Goal: Task Accomplishment & Management: Manage account settings

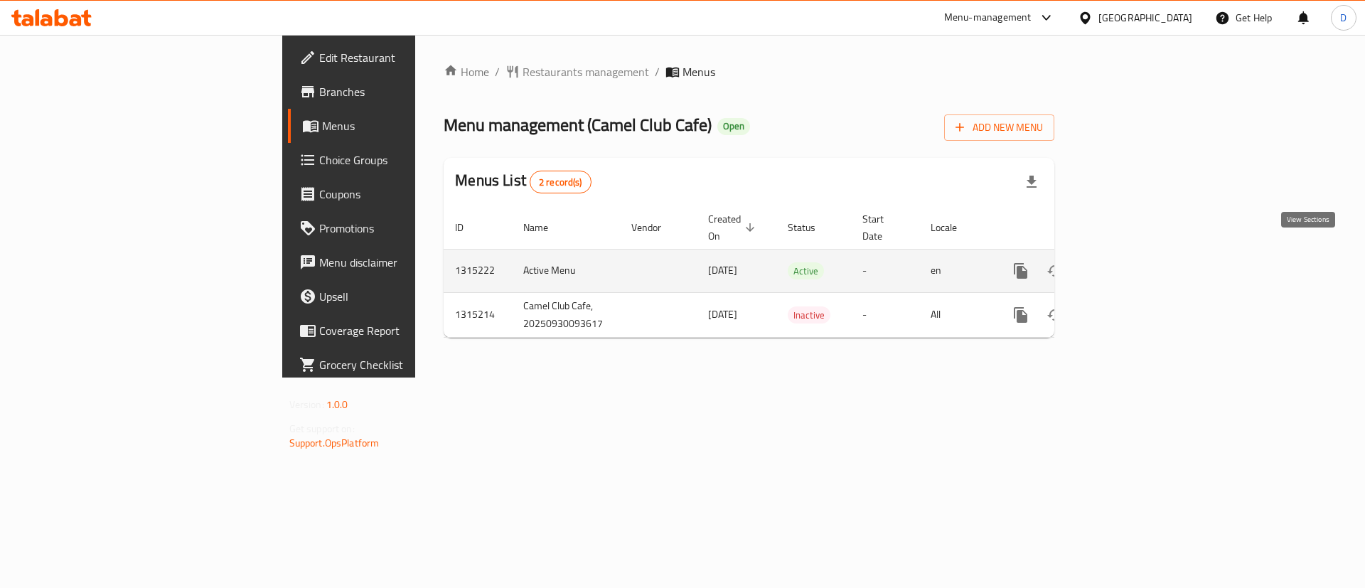
click at [1132, 262] on icon "enhanced table" at bounding box center [1123, 270] width 17 height 17
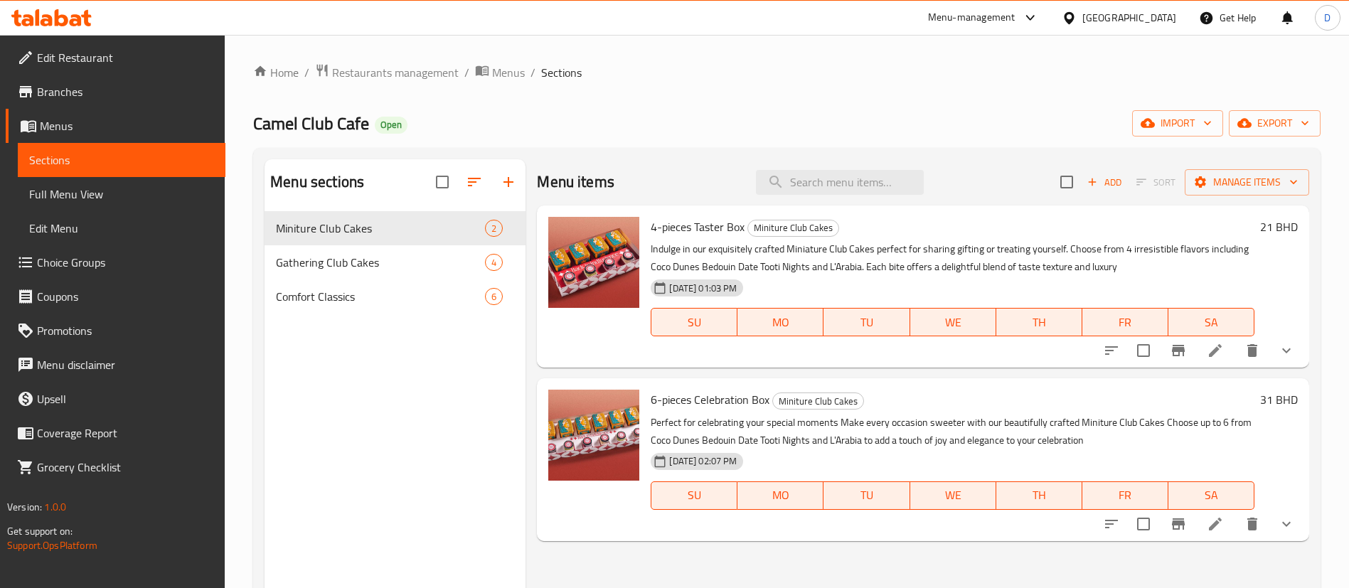
scroll to position [107, 0]
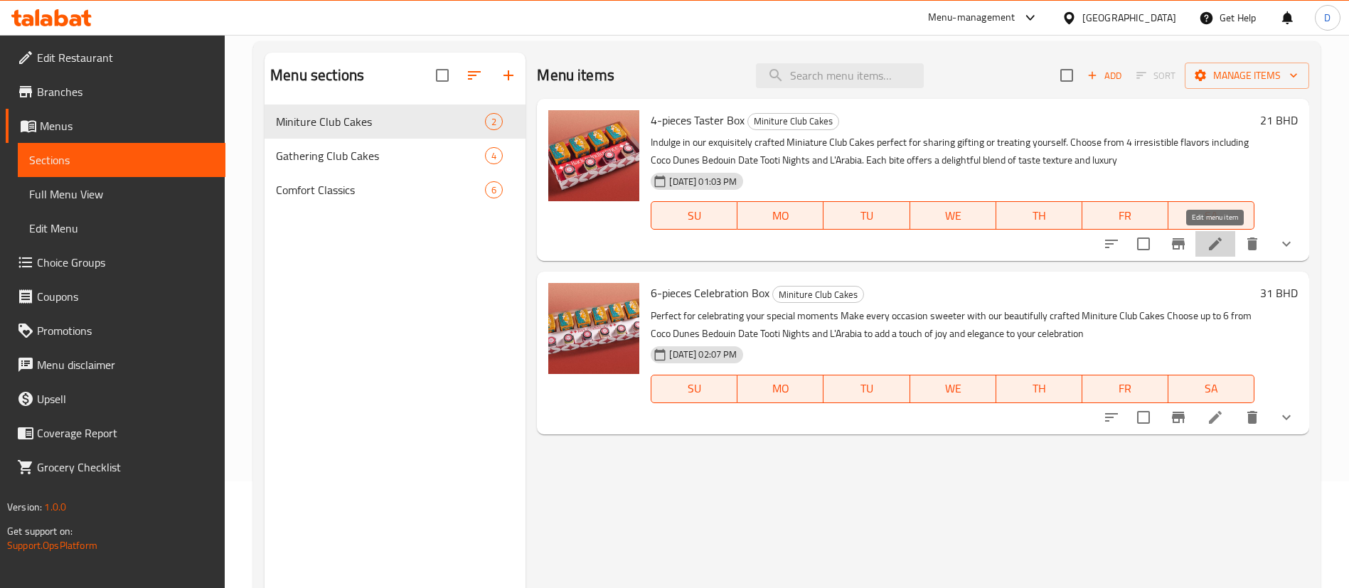
click at [1222, 242] on icon at bounding box center [1215, 243] width 17 height 17
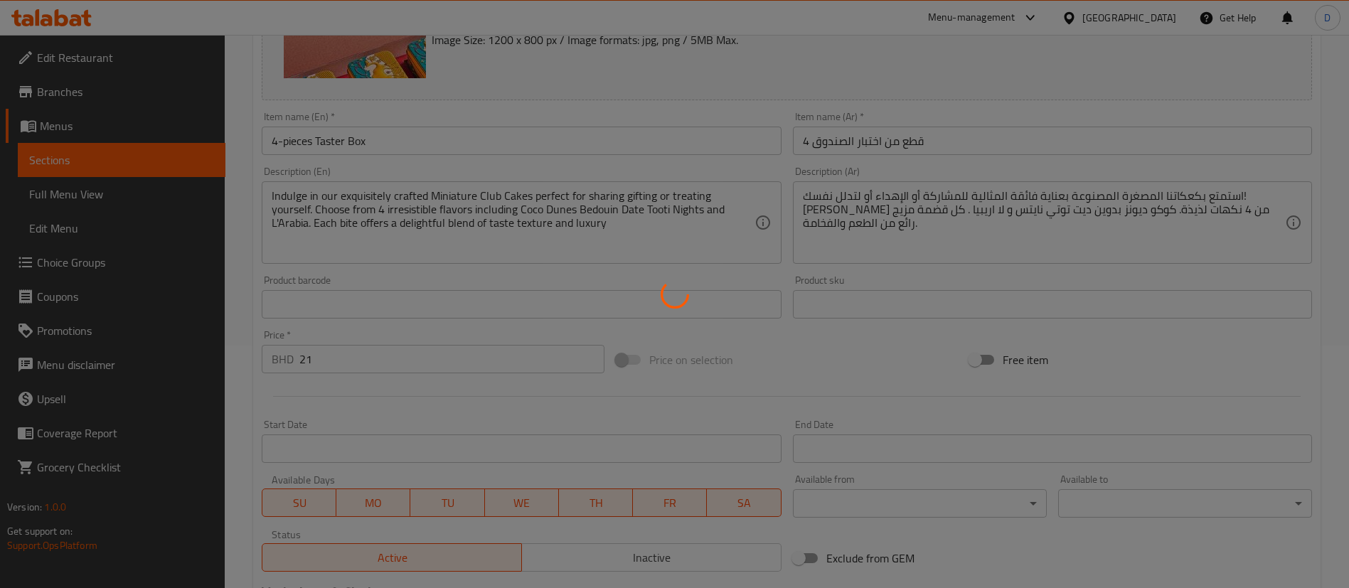
type input "اختر الخيار الأول"
type input "1"
type input "اختر الخيار الثاني"
type input "1"
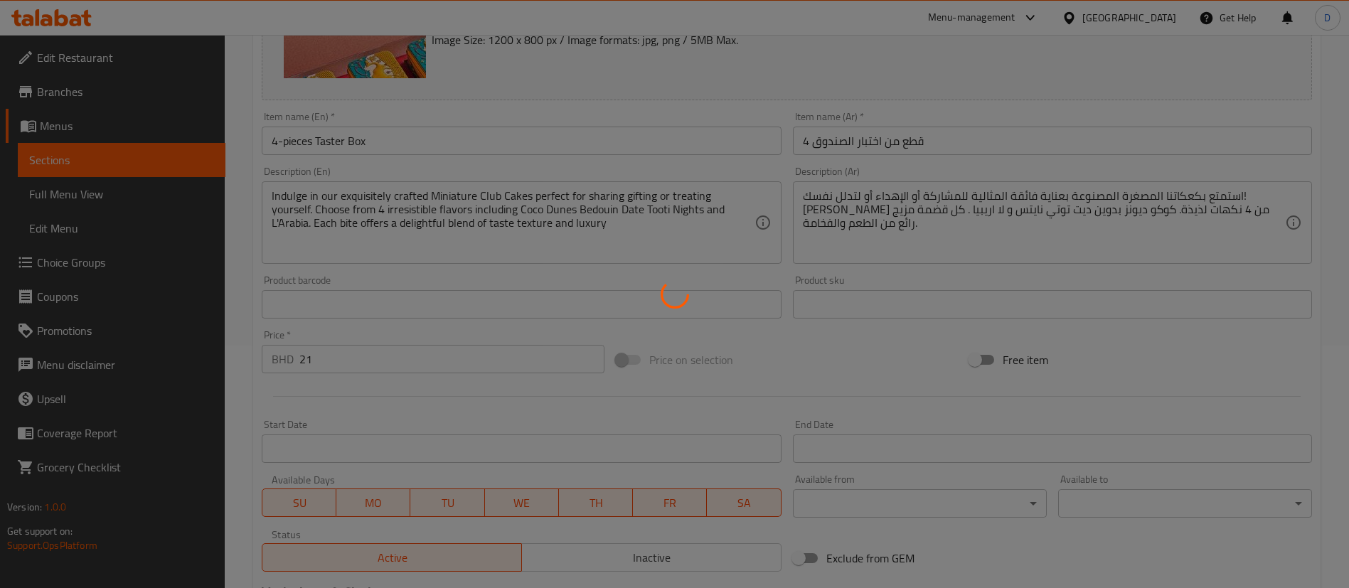
type input "1"
type input "اختر الخيار الثالث"
type input "1"
type input "اختر الخيار الرابع"
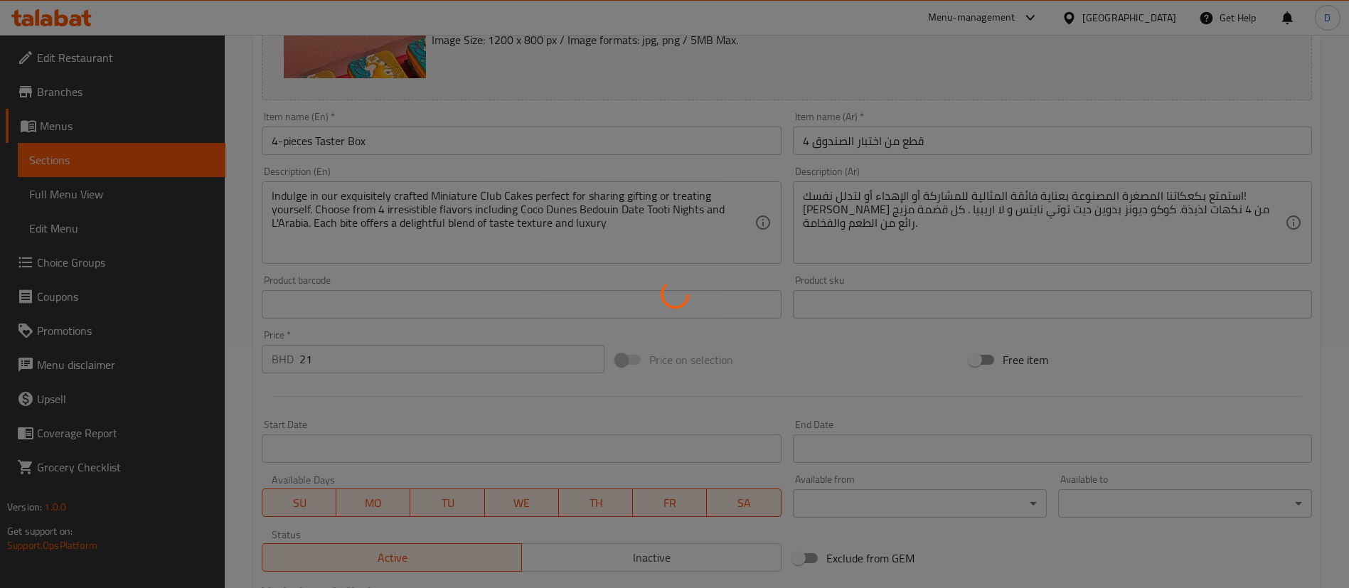
type input "1"
type input "باكج النقصة"
type input "0"
type input "1"
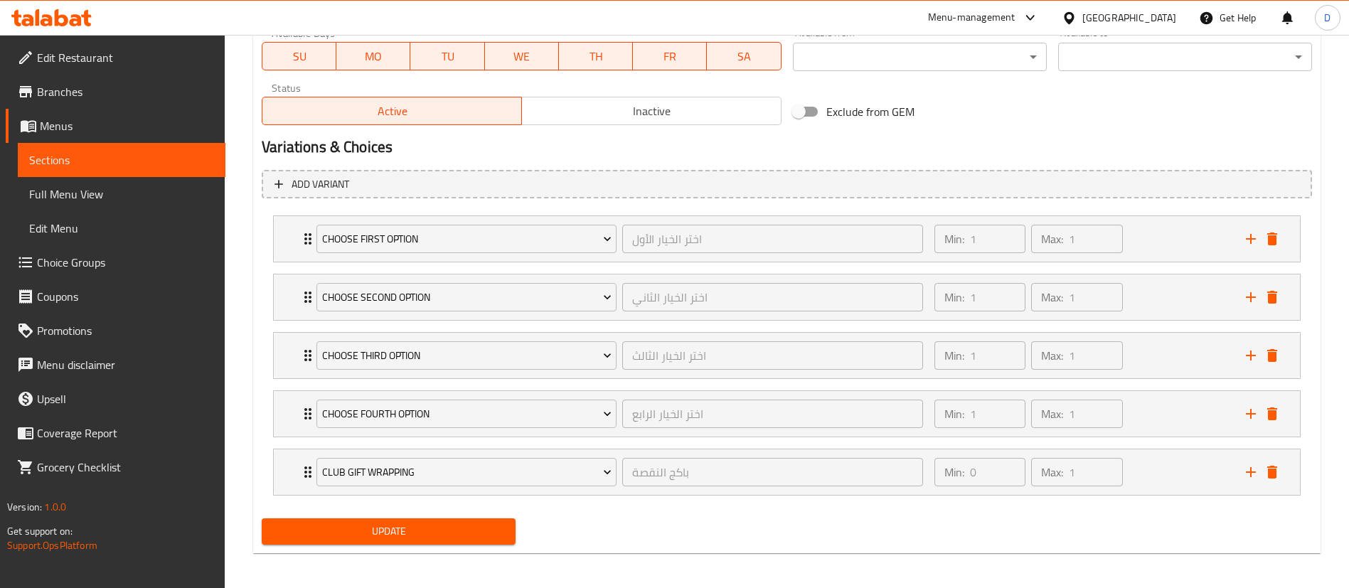
scroll to position [694, 0]
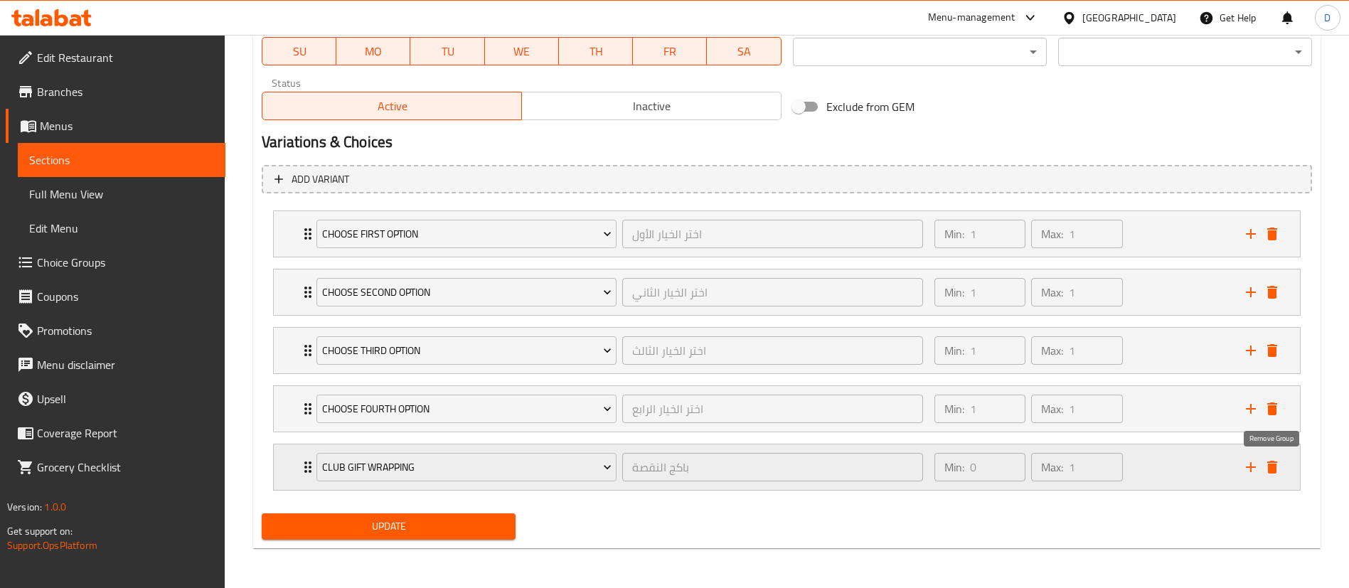
click at [1267, 469] on icon "delete" at bounding box center [1272, 467] width 17 height 17
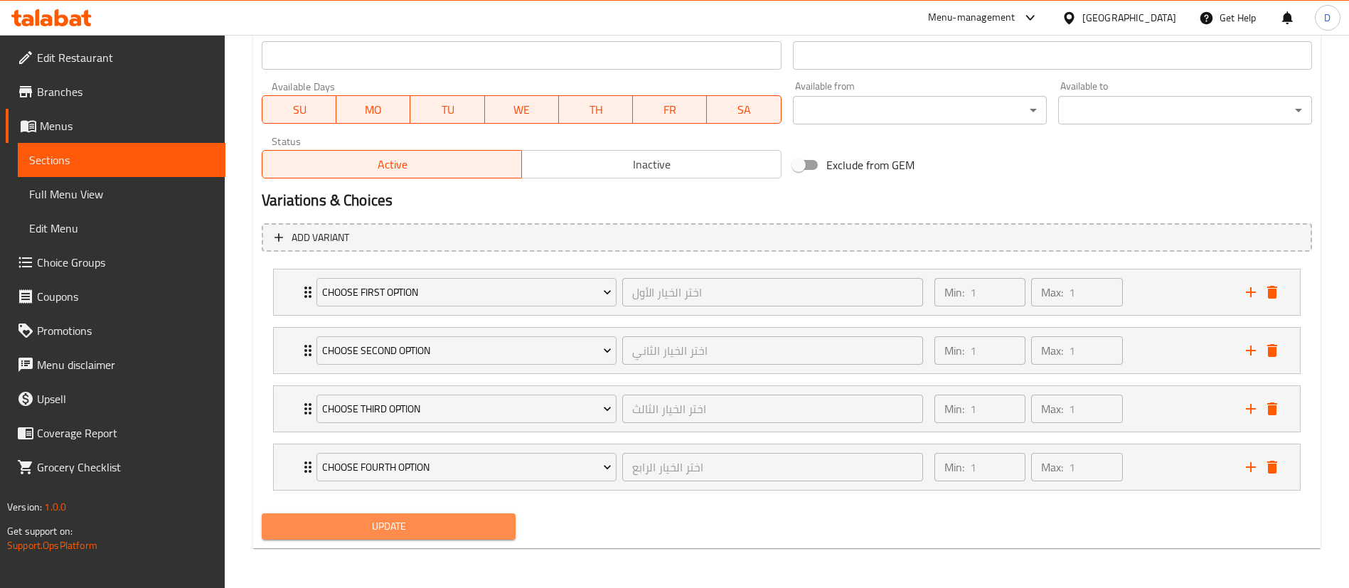
click at [340, 530] on span "Update" at bounding box center [388, 527] width 231 height 18
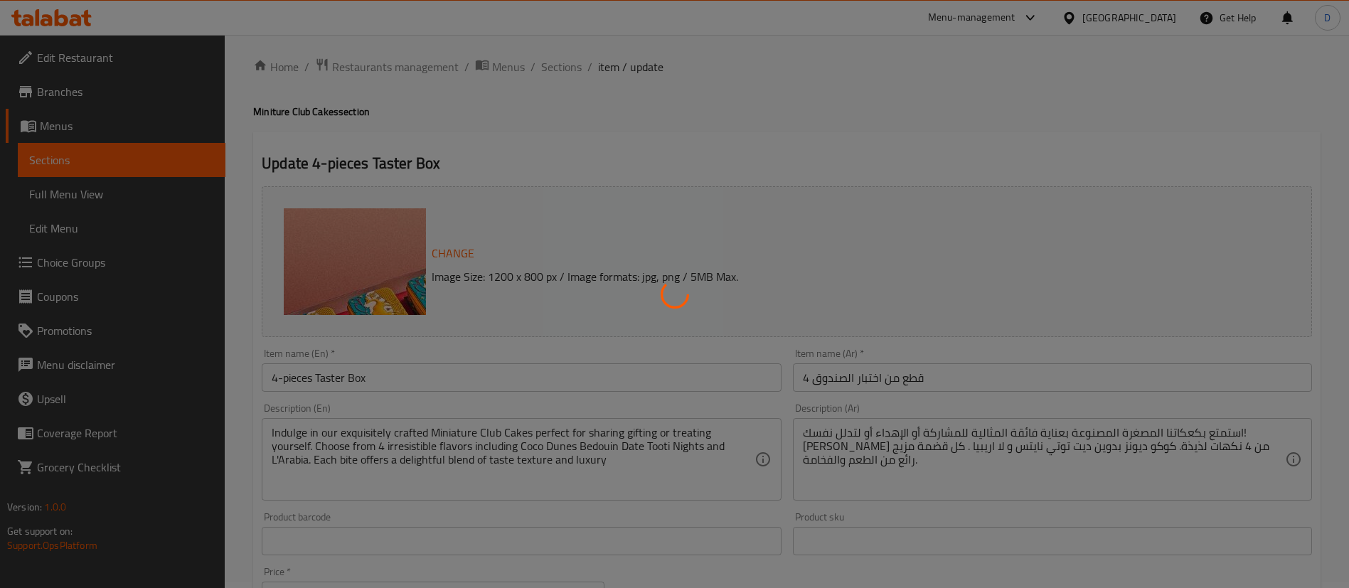
scroll to position [0, 0]
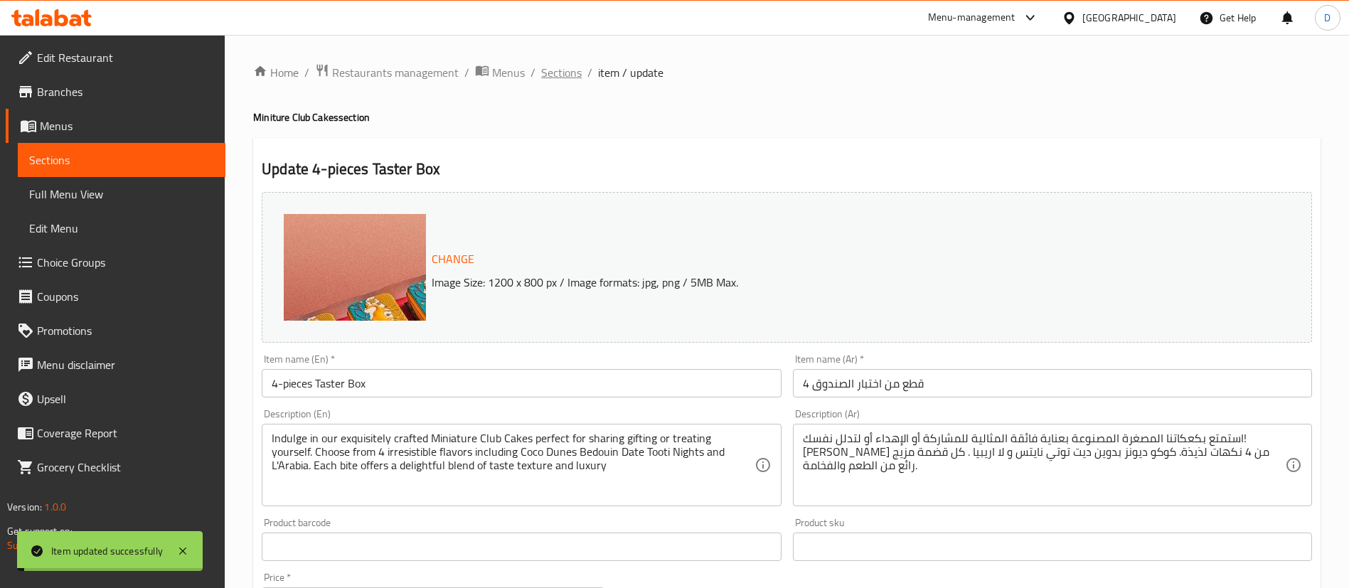
click at [563, 81] on span "Sections" at bounding box center [561, 72] width 41 height 17
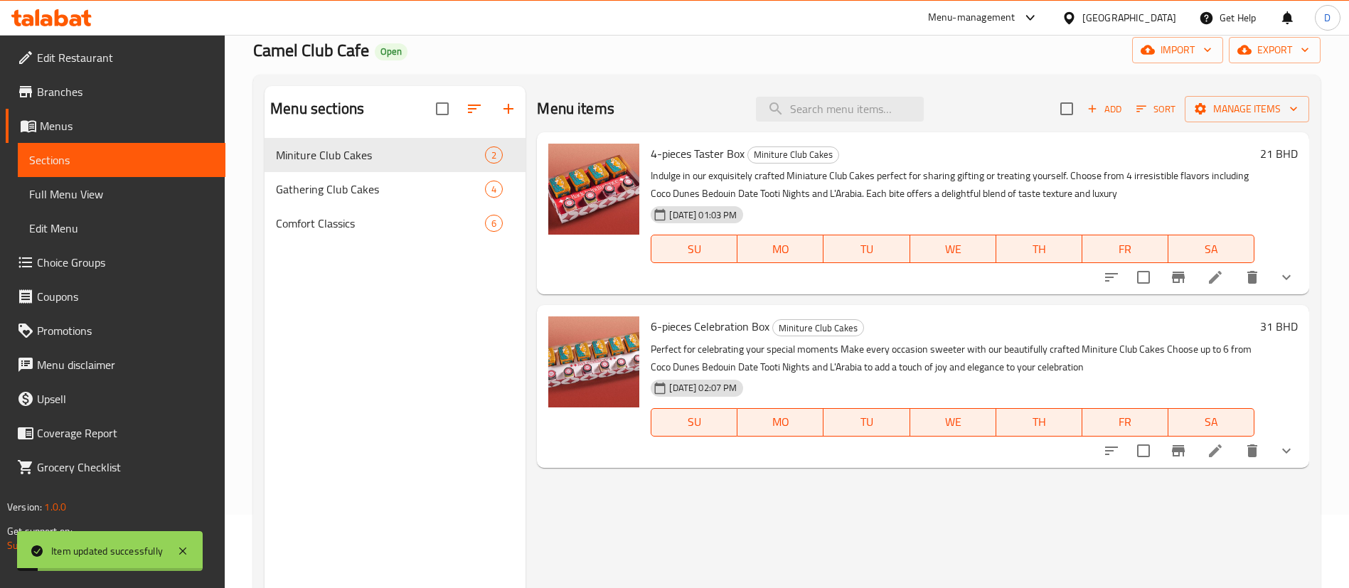
scroll to position [107, 0]
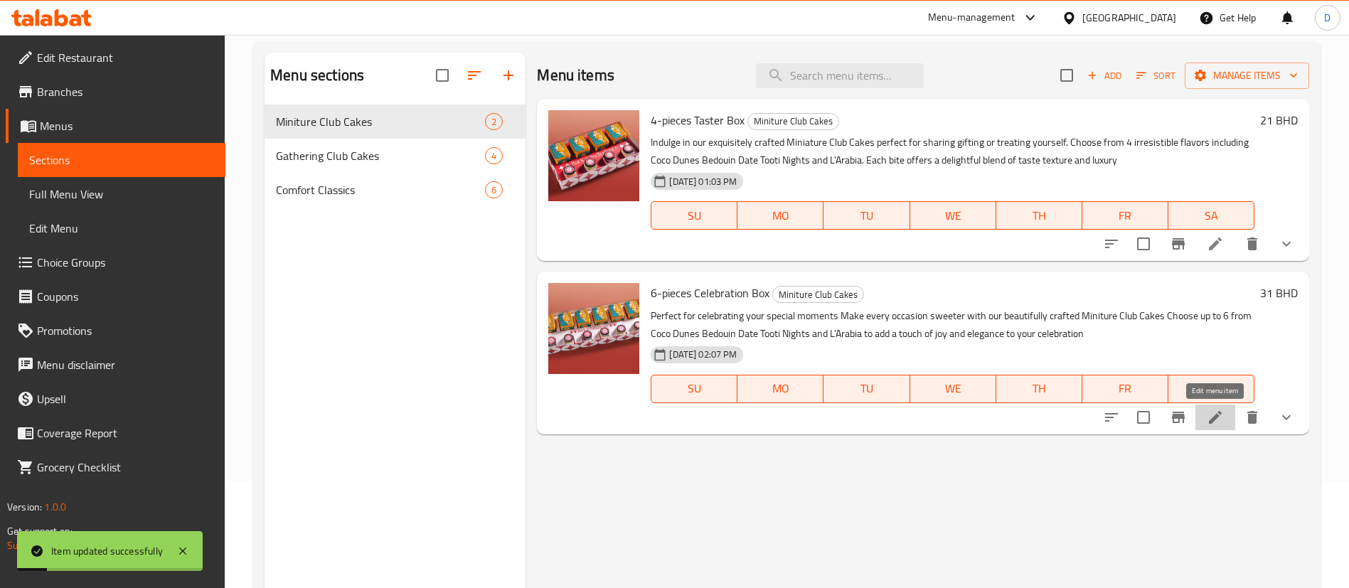
click at [1210, 425] on icon at bounding box center [1215, 417] width 17 height 17
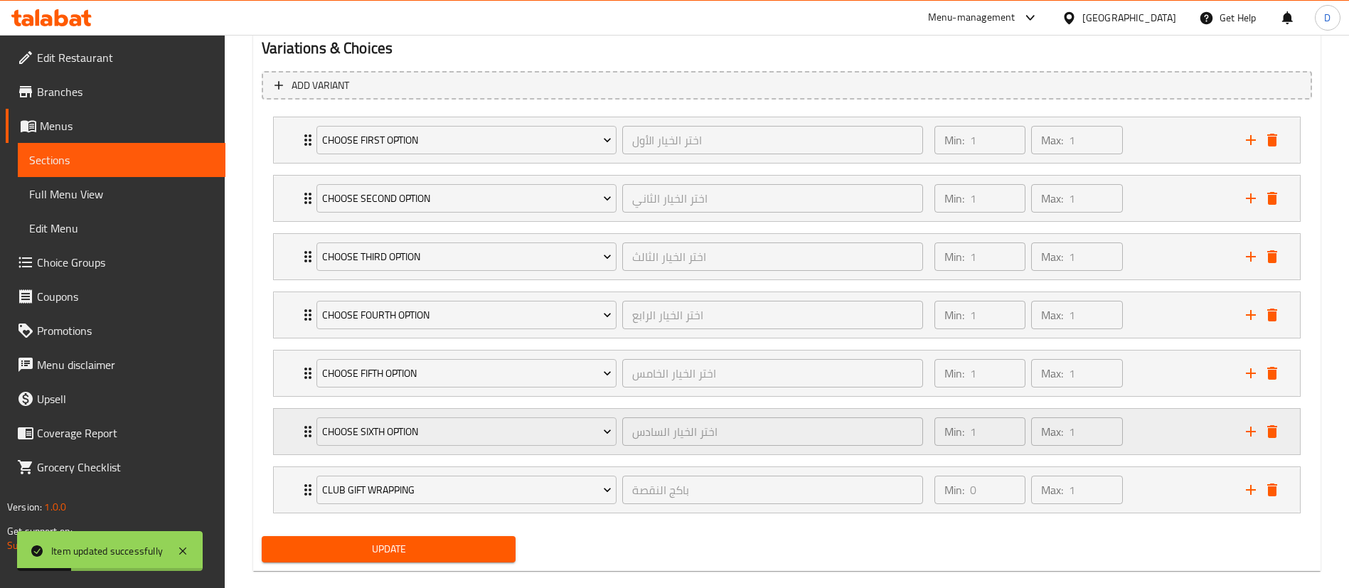
scroll to position [811, 0]
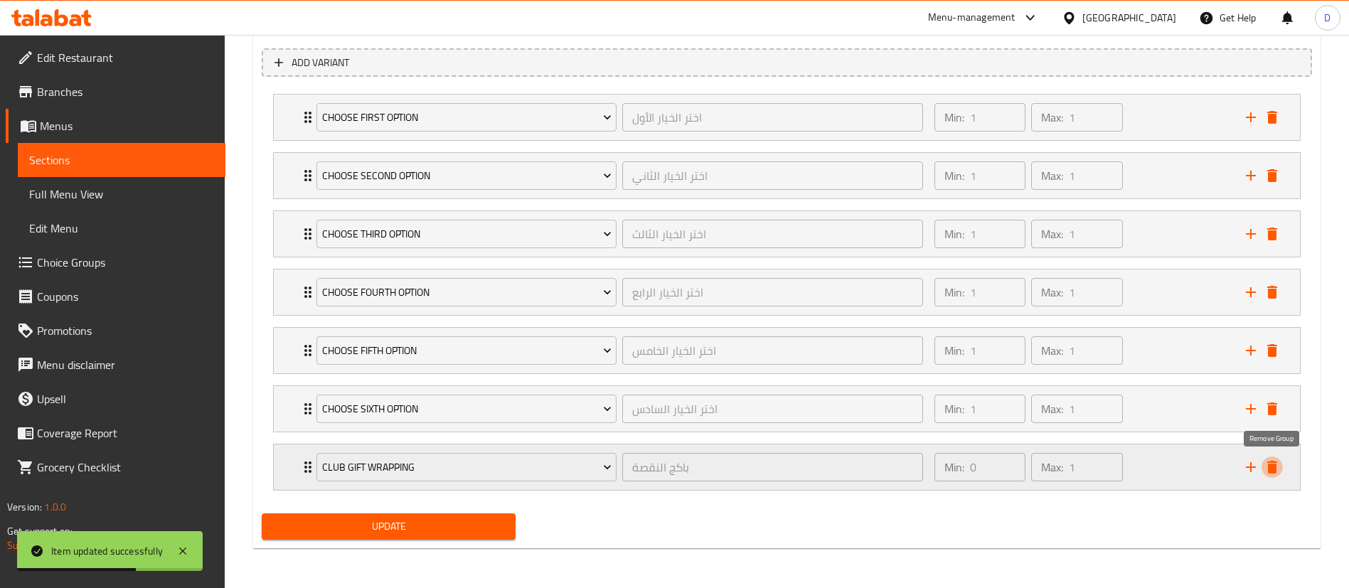
click at [1270, 472] on icon "delete" at bounding box center [1272, 467] width 10 height 13
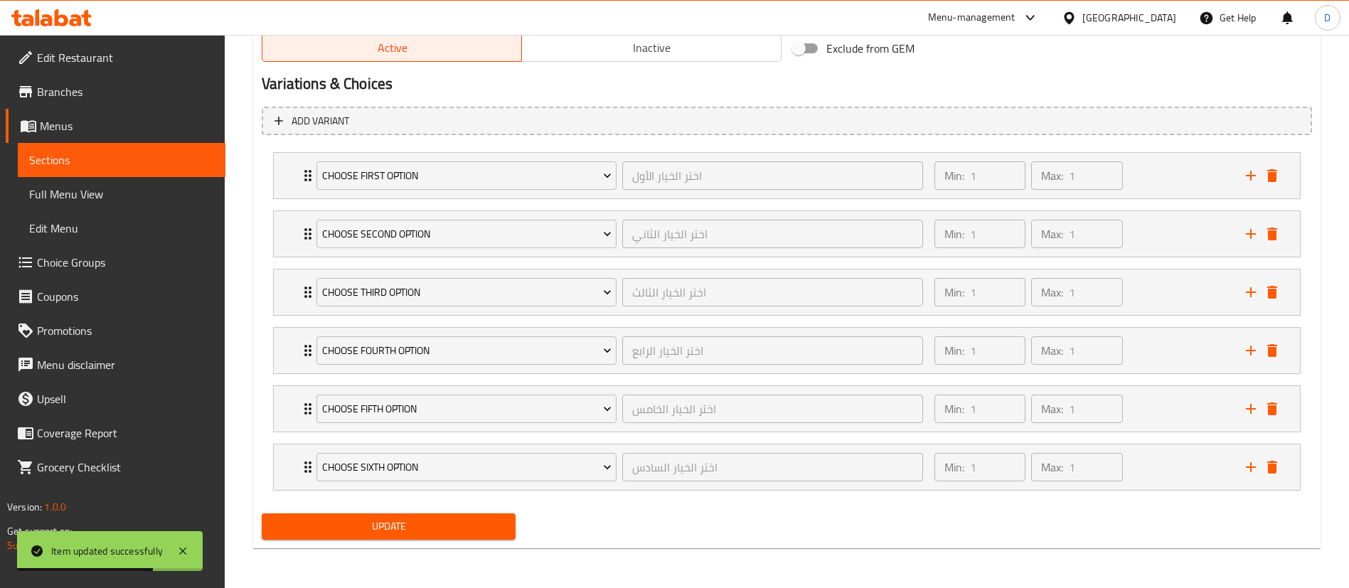
click at [438, 522] on span "Update" at bounding box center [388, 527] width 231 height 18
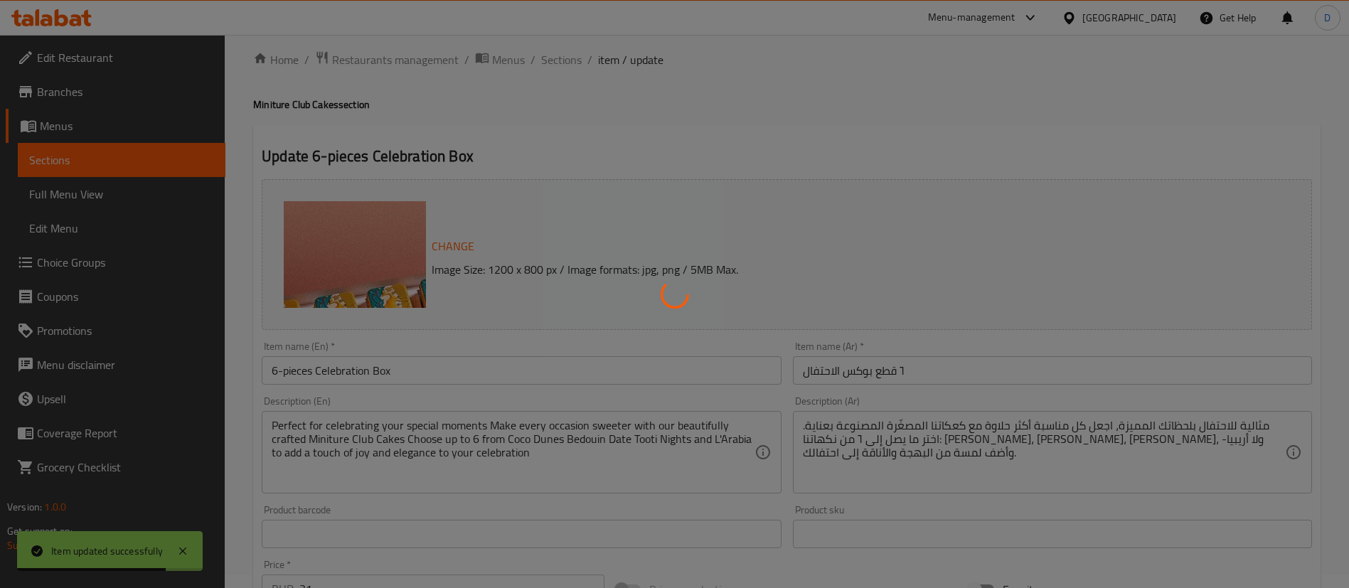
scroll to position [0, 0]
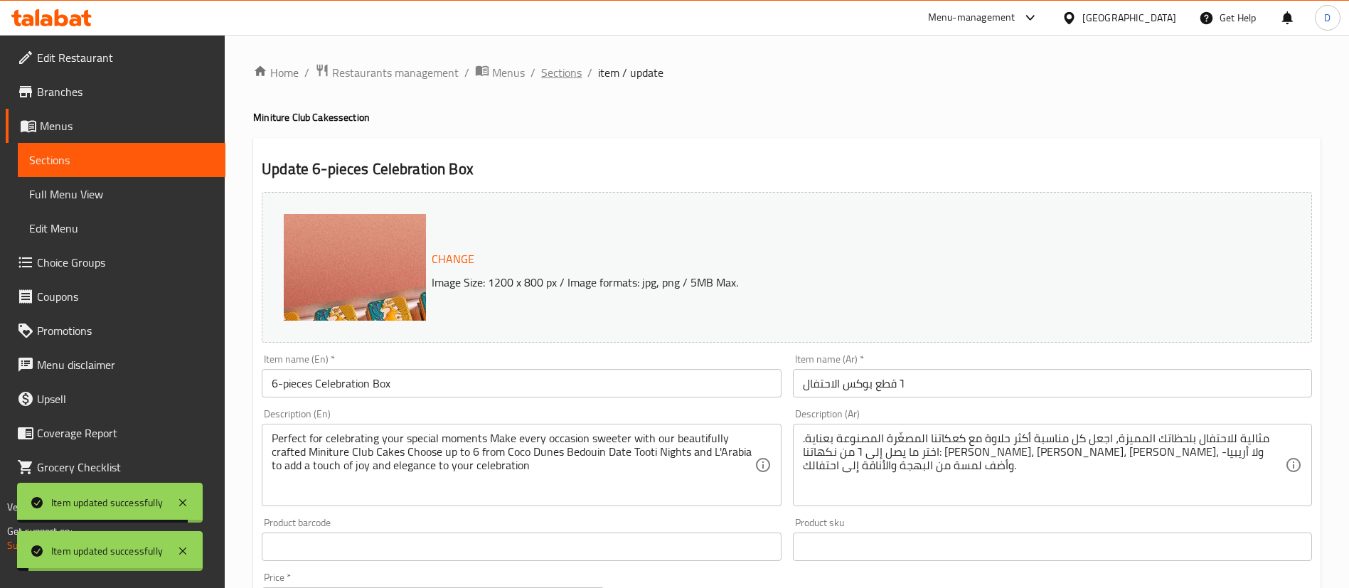
click at [555, 75] on span "Sections" at bounding box center [561, 72] width 41 height 17
